Goal: Book appointment/travel/reservation

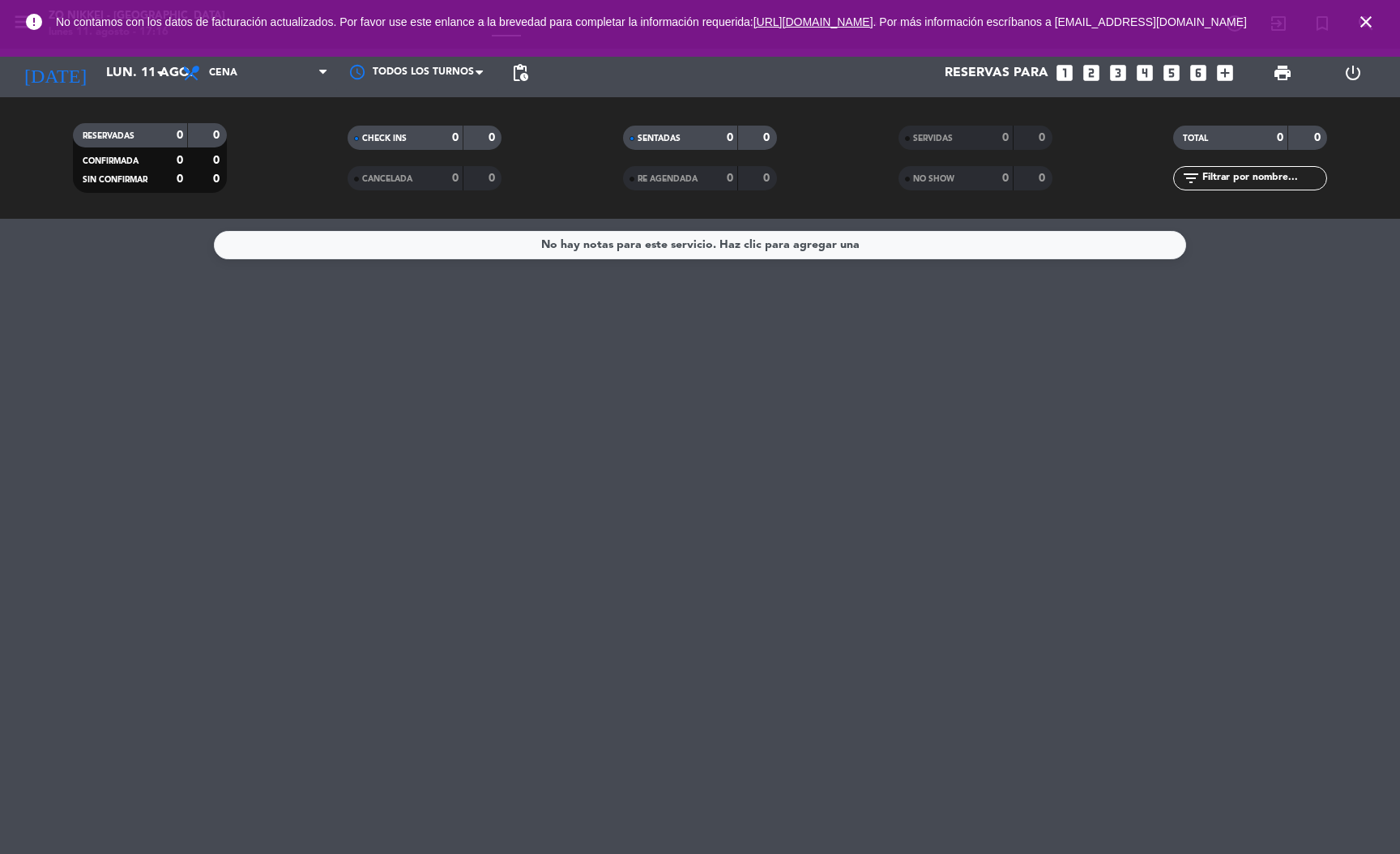
click at [1364, 25] on icon "close" at bounding box center [1365, 21] width 19 height 19
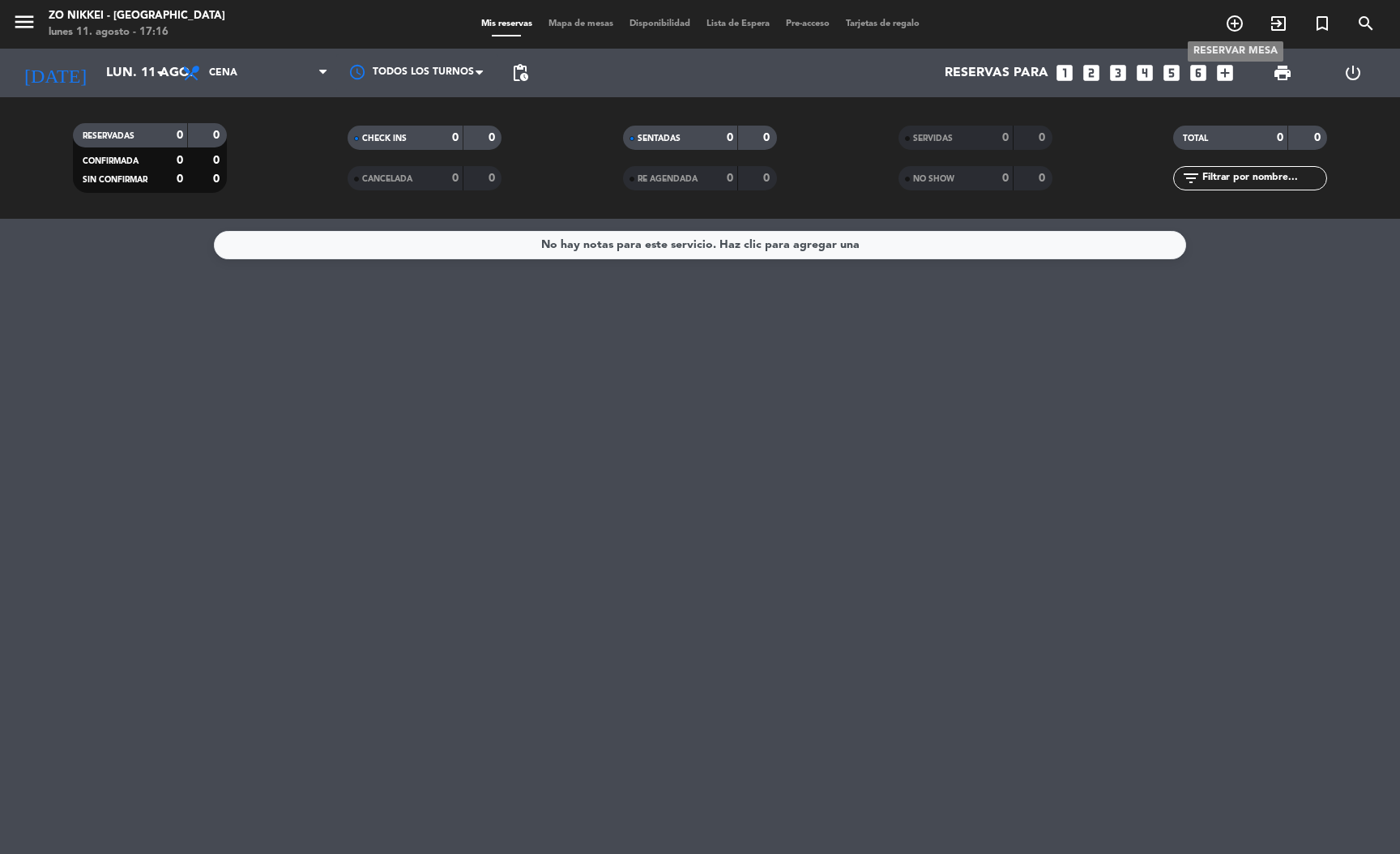
click at [1230, 20] on icon "add_circle_outline" at bounding box center [1234, 23] width 19 height 19
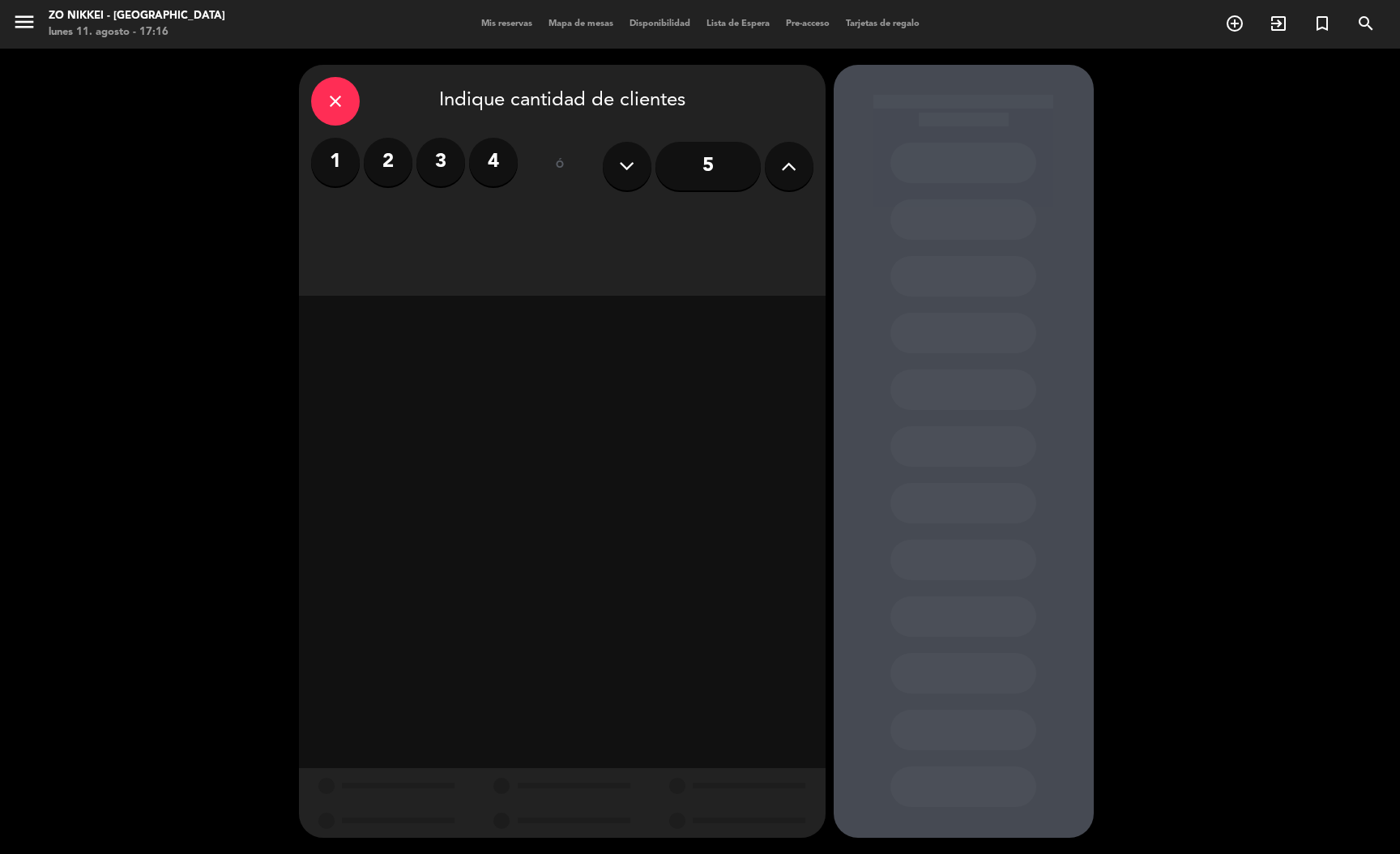
click at [377, 153] on label "2" at bounding box center [388, 161] width 48 height 48
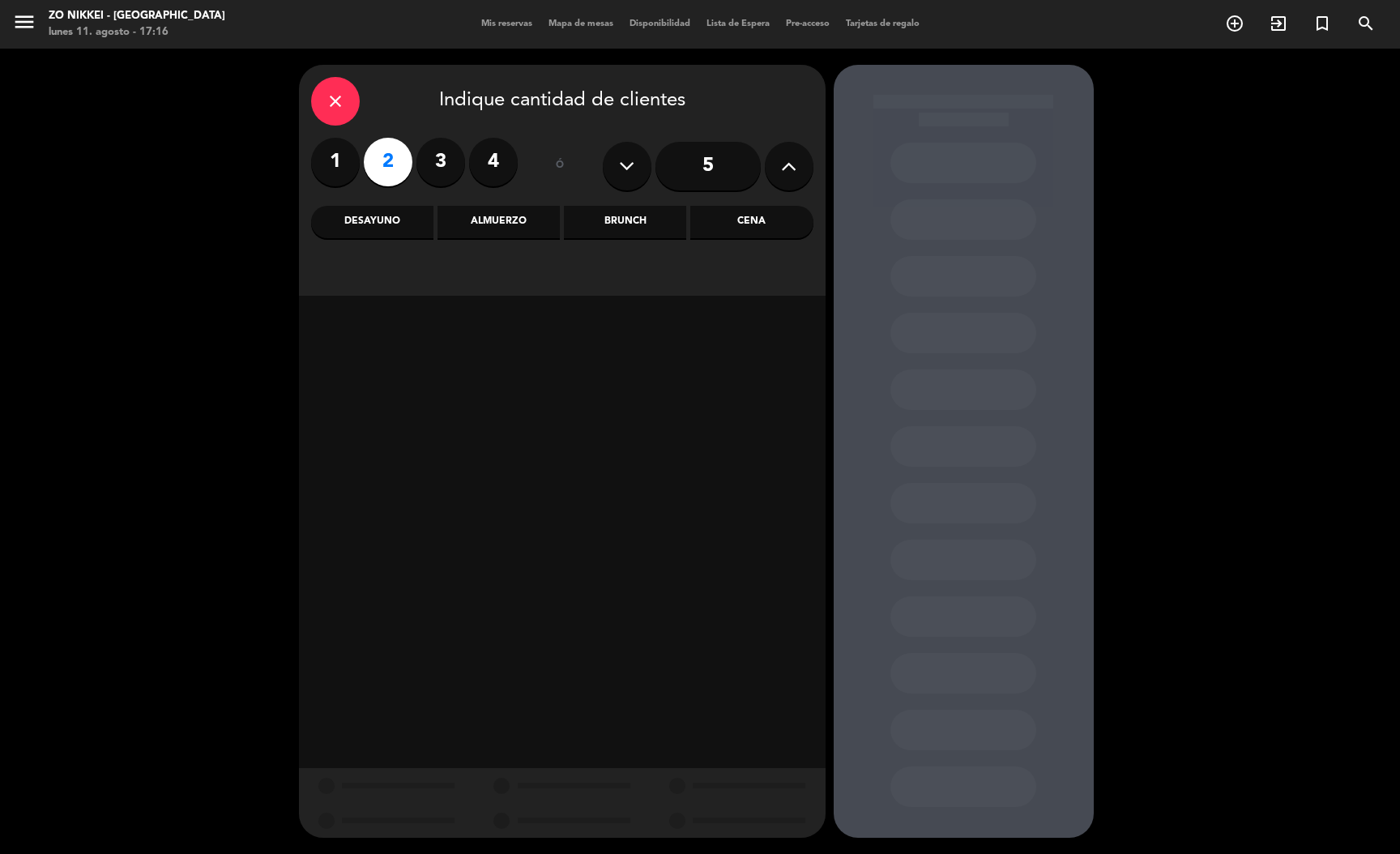
click at [790, 240] on div "close Indique cantidad de clientes 1 2 3 4 ó 5 Desayuno Almuerzo Brunch Cena" at bounding box center [562, 180] width 527 height 231
click at [785, 232] on div "Cena" at bounding box center [751, 222] width 122 height 33
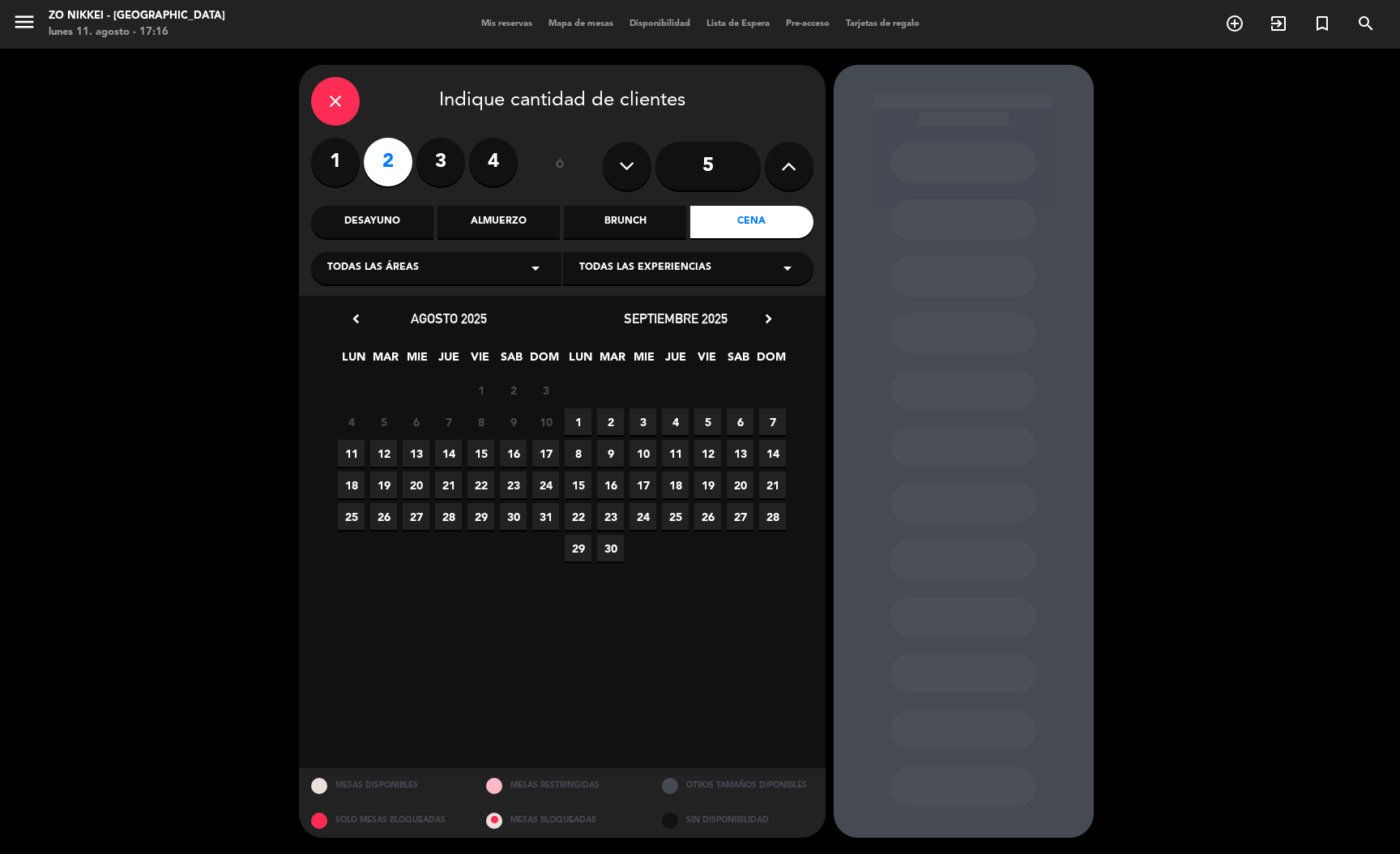
click at [352, 451] on span "11" at bounding box center [350, 452] width 26 height 26
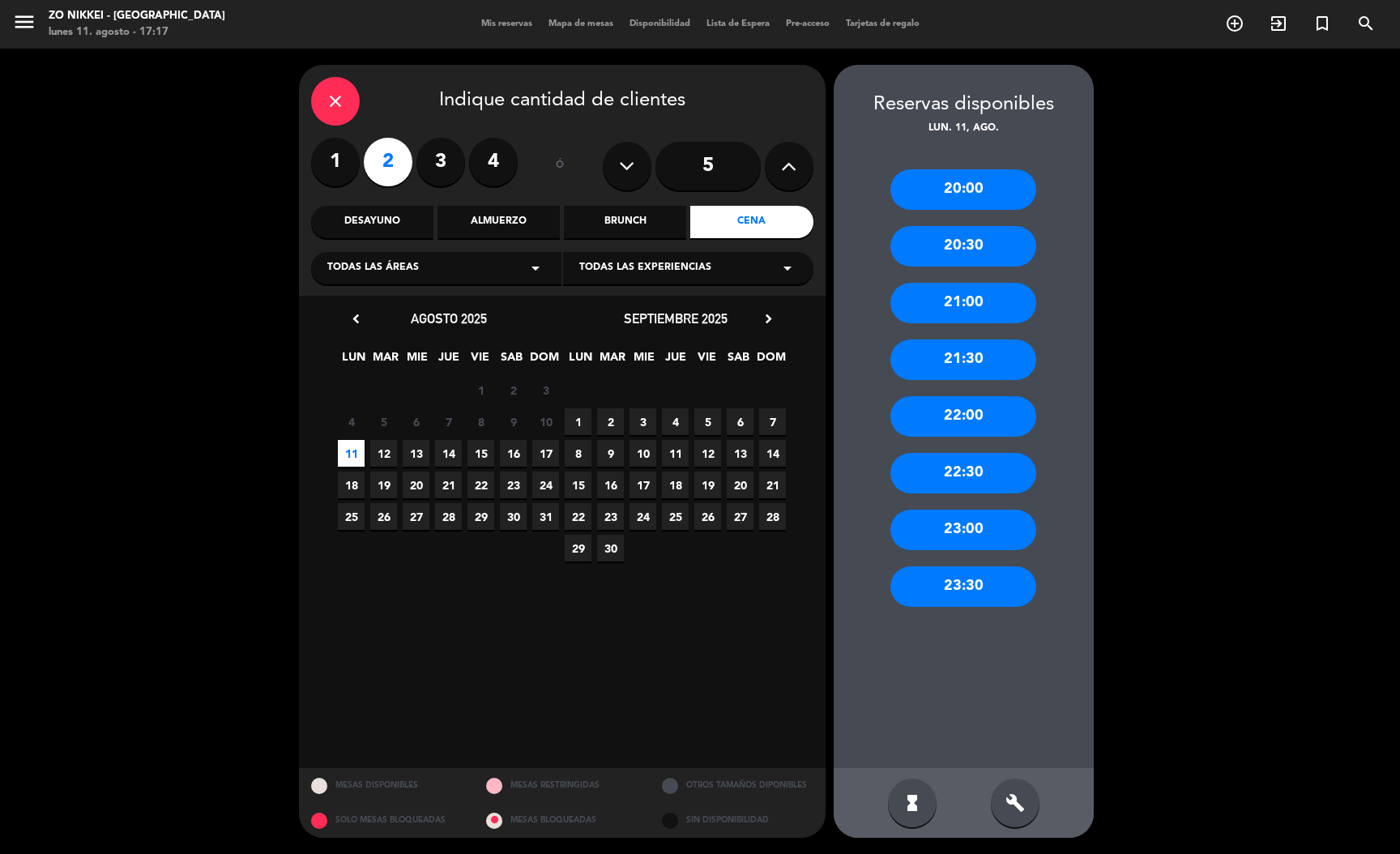
click at [972, 307] on div "21:00" at bounding box center [963, 303] width 146 height 41
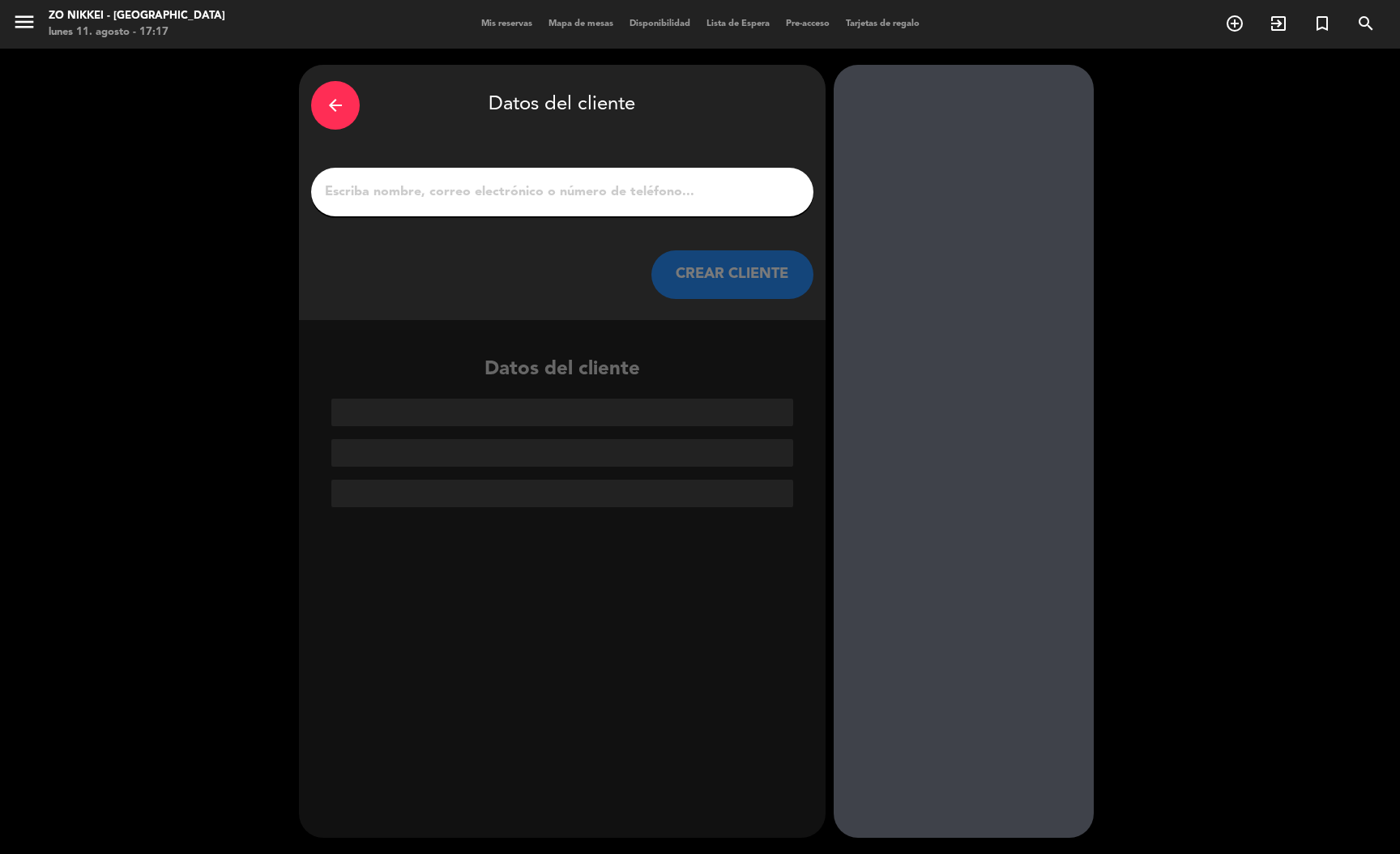
click at [705, 196] on input "1" at bounding box center [562, 191] width 478 height 23
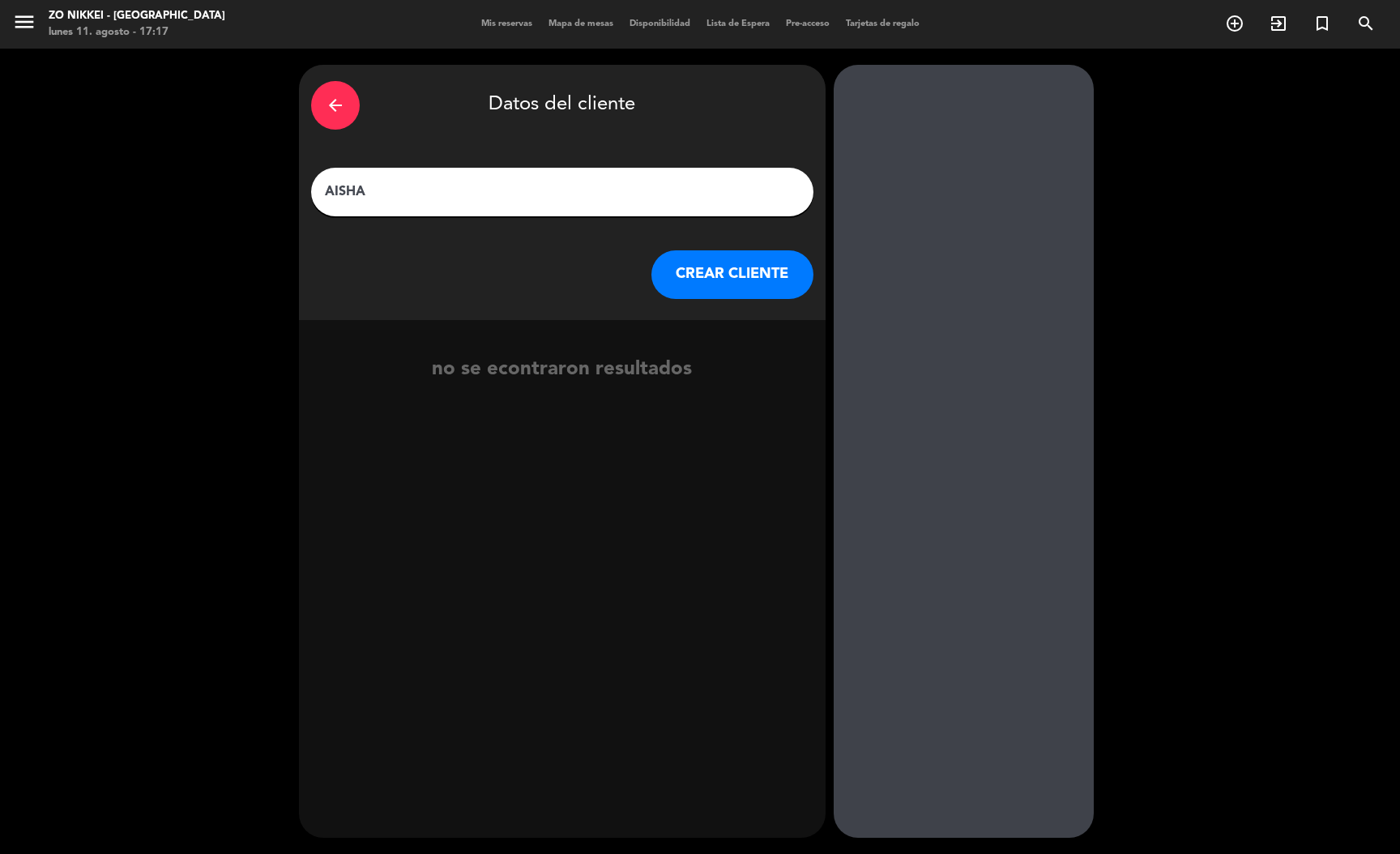
type input "AISHA"
click at [722, 280] on button "CREAR CLIENTE" at bounding box center [733, 274] width 162 height 48
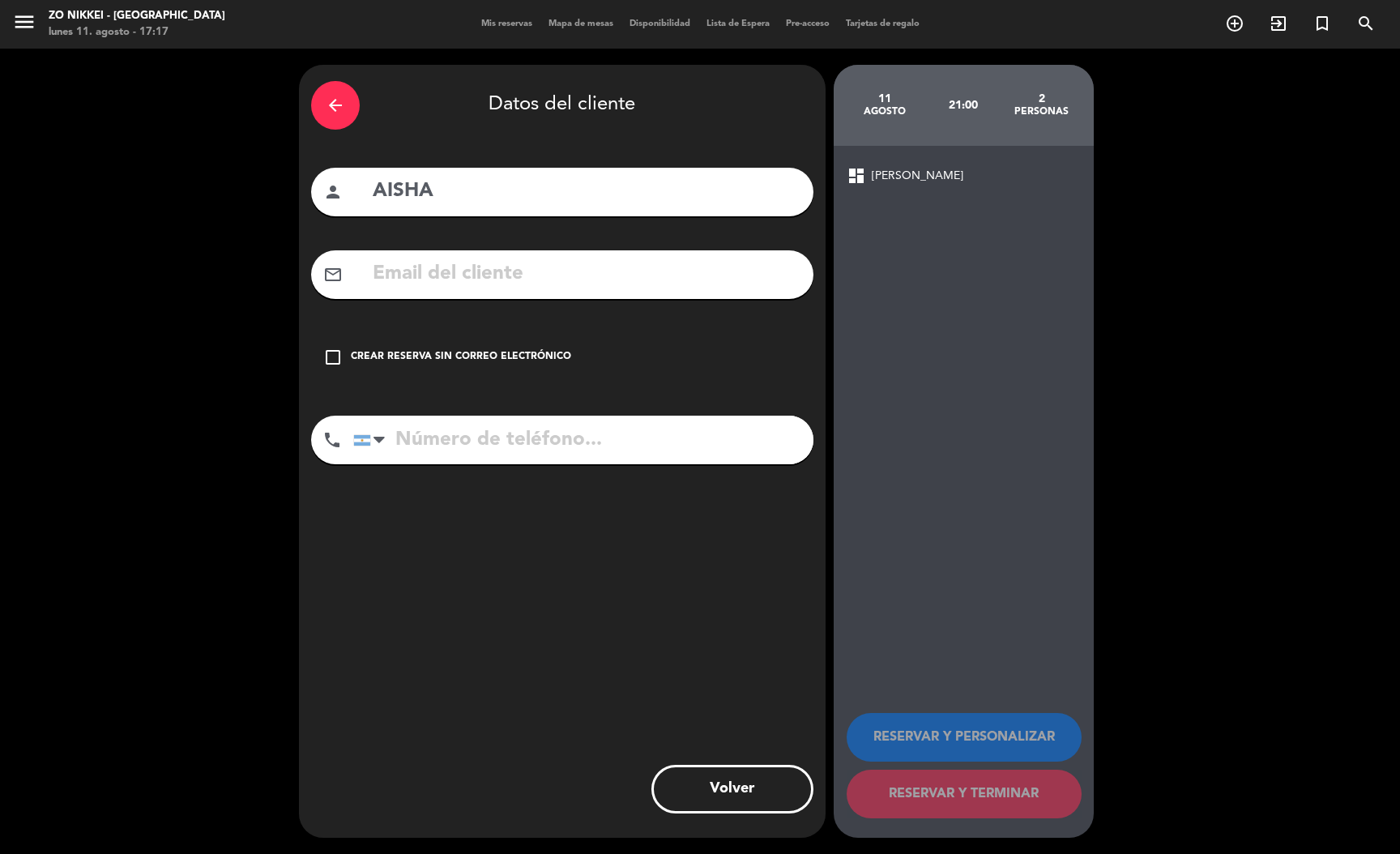
click at [567, 353] on div "check_box_outline_blank Crear reserva sin correo electrónico" at bounding box center [563, 357] width 502 height 48
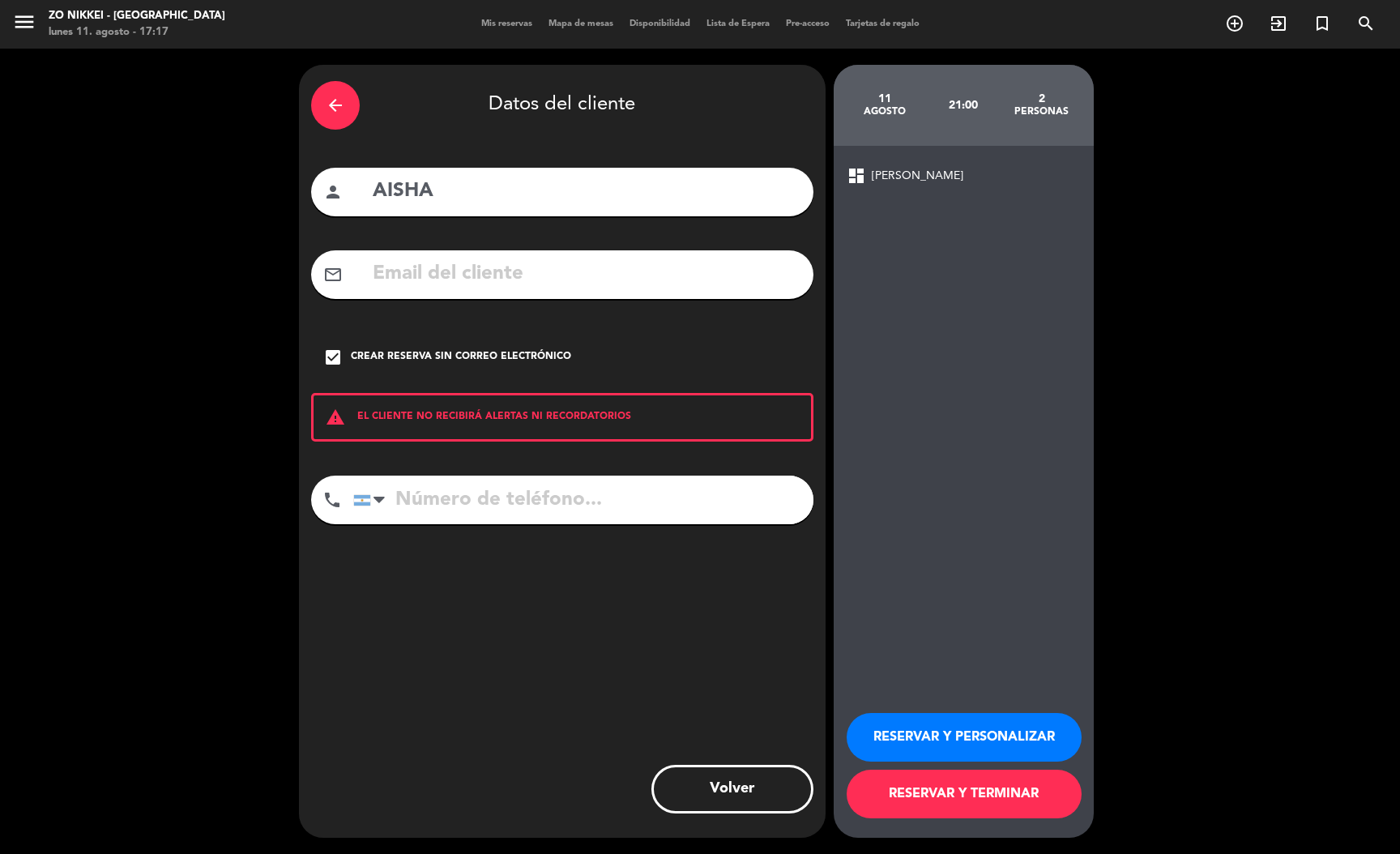
click at [947, 808] on button "RESERVAR Y TERMINAR" at bounding box center [964, 794] width 235 height 48
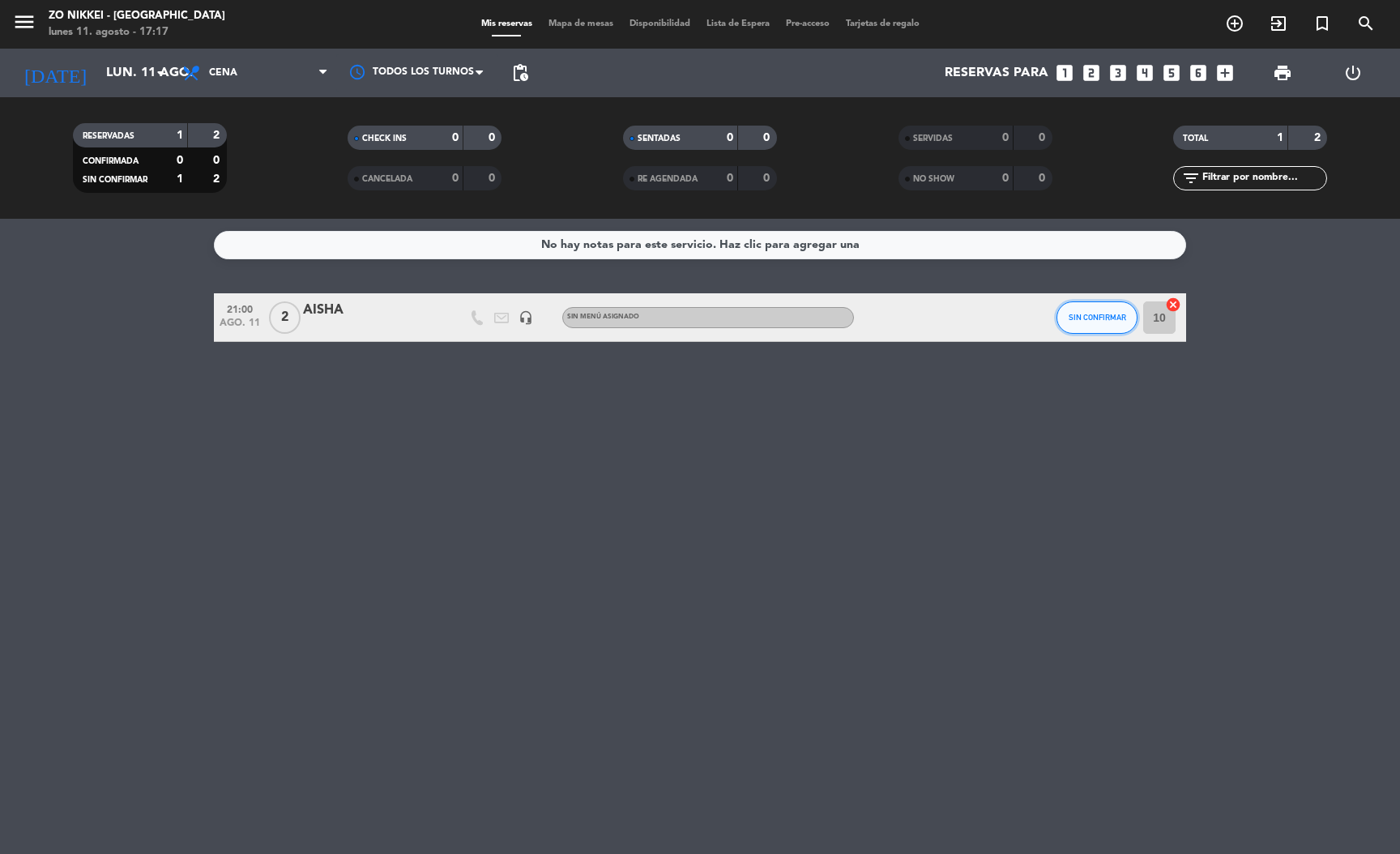
click at [1099, 313] on span "SIN CONFIRMAR" at bounding box center [1097, 318] width 57 height 9
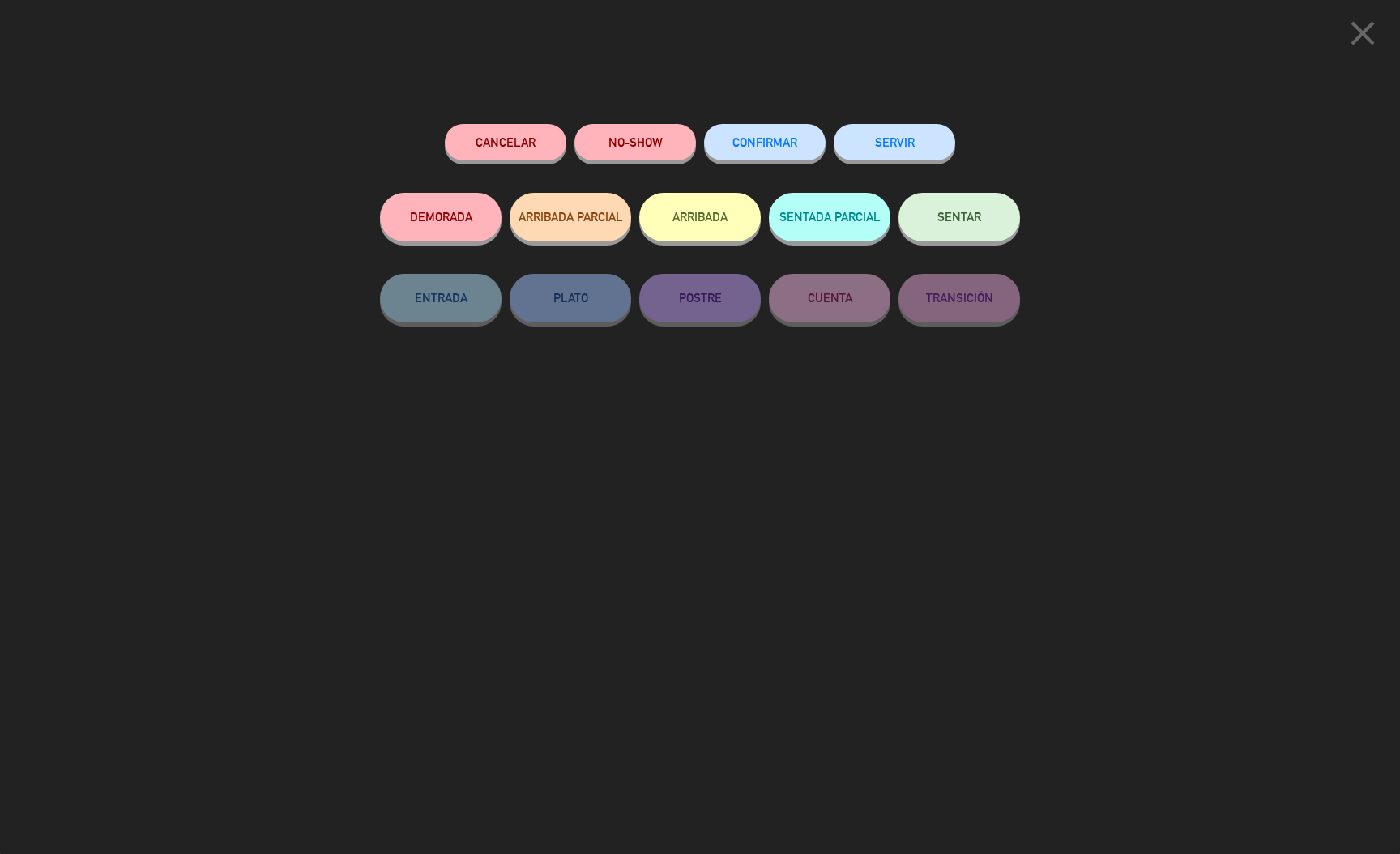
click at [740, 138] on span "CONFIRMAR" at bounding box center [765, 142] width 65 height 14
